Goal: Task Accomplishment & Management: Manage account settings

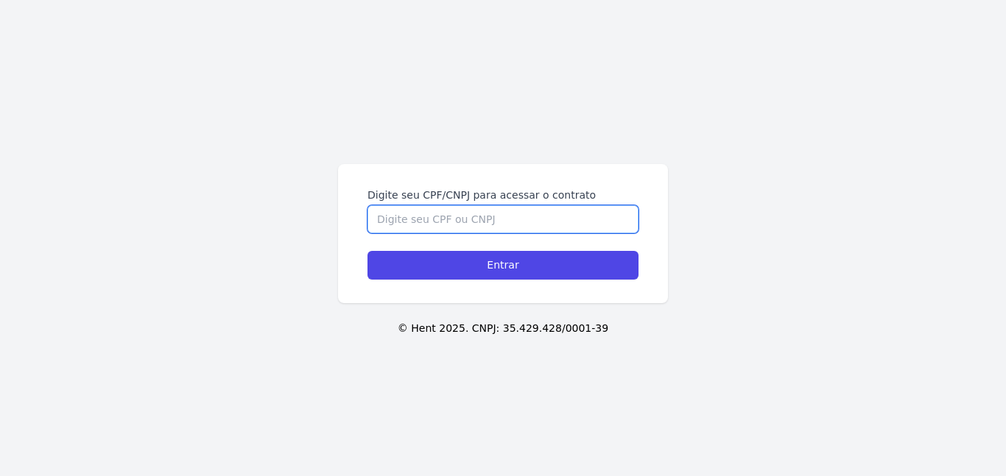
click at [401, 217] on input "Digite seu CPF/CNPJ para acessar o contrato" at bounding box center [502, 219] width 271 height 28
type input "71250085187"
click at [367, 251] on input "Entrar" at bounding box center [502, 265] width 271 height 29
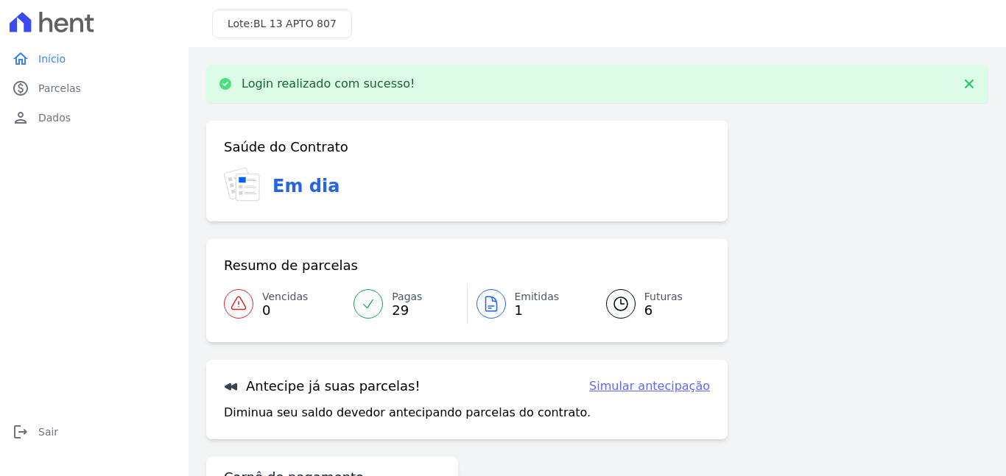
click at [528, 302] on span "Emitidas" at bounding box center [537, 296] width 45 height 15
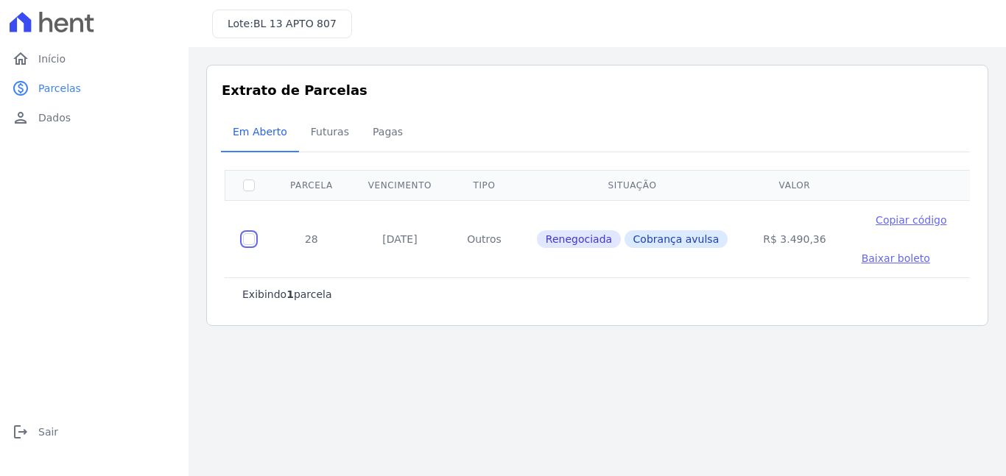
click at [250, 239] on input "checkbox" at bounding box center [249, 239] width 12 height 12
checkbox input "true"
click at [249, 241] on input "checkbox" at bounding box center [249, 239] width 12 height 12
checkbox input "false"
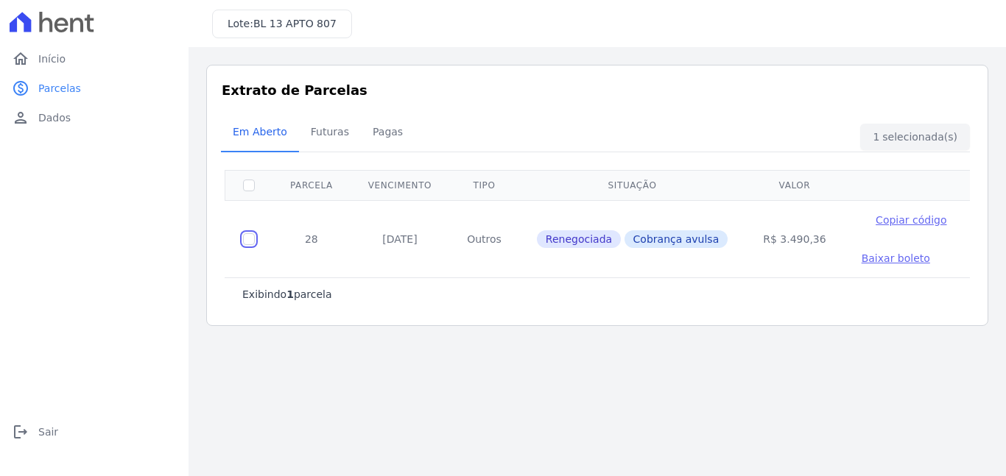
checkbox input "false"
click at [876, 262] on span "Baixar boleto" at bounding box center [896, 259] width 68 height 12
